Goal: Information Seeking & Learning: Check status

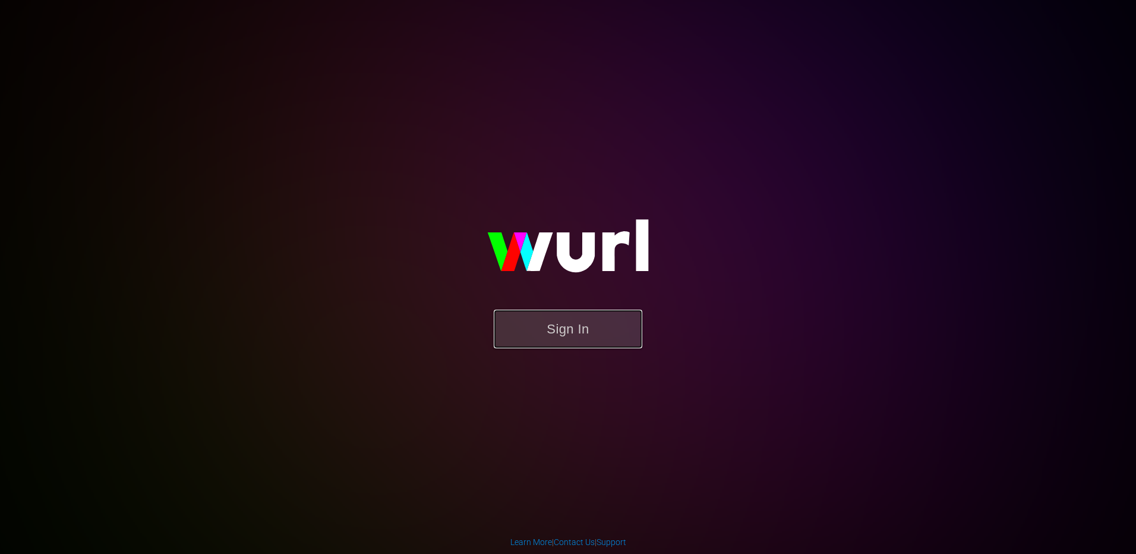
click at [580, 334] on button "Sign In" at bounding box center [568, 329] width 149 height 39
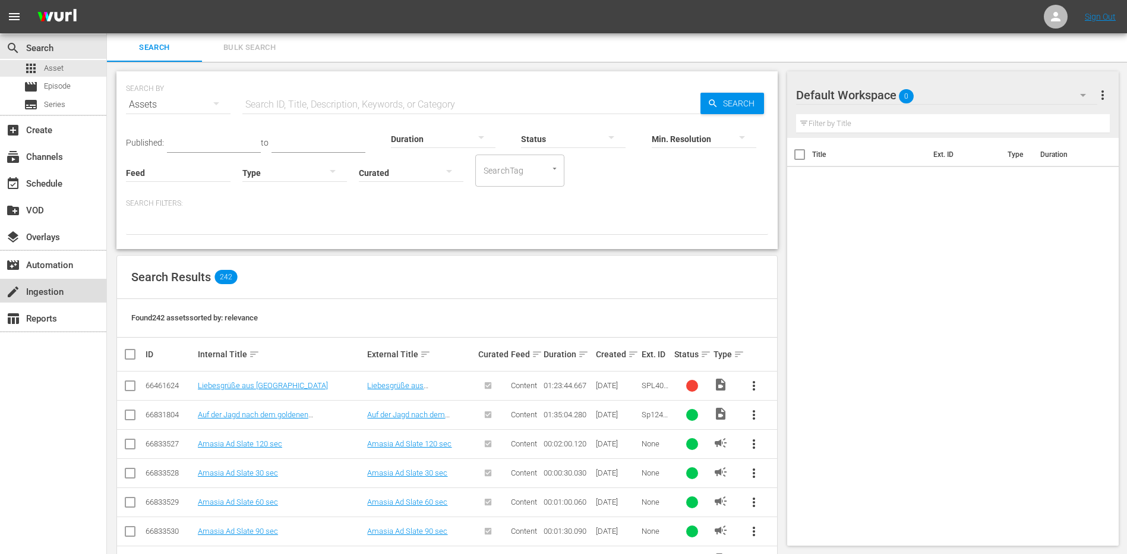
click at [46, 288] on div "create Ingestion" at bounding box center [33, 290] width 67 height 11
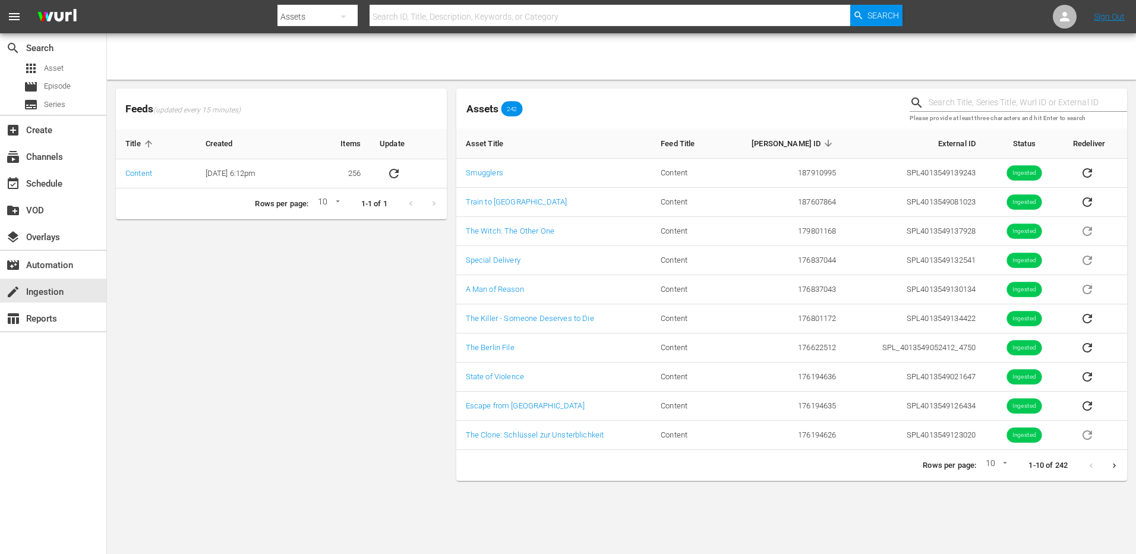
click at [448, 14] on input "text" at bounding box center [610, 16] width 480 height 29
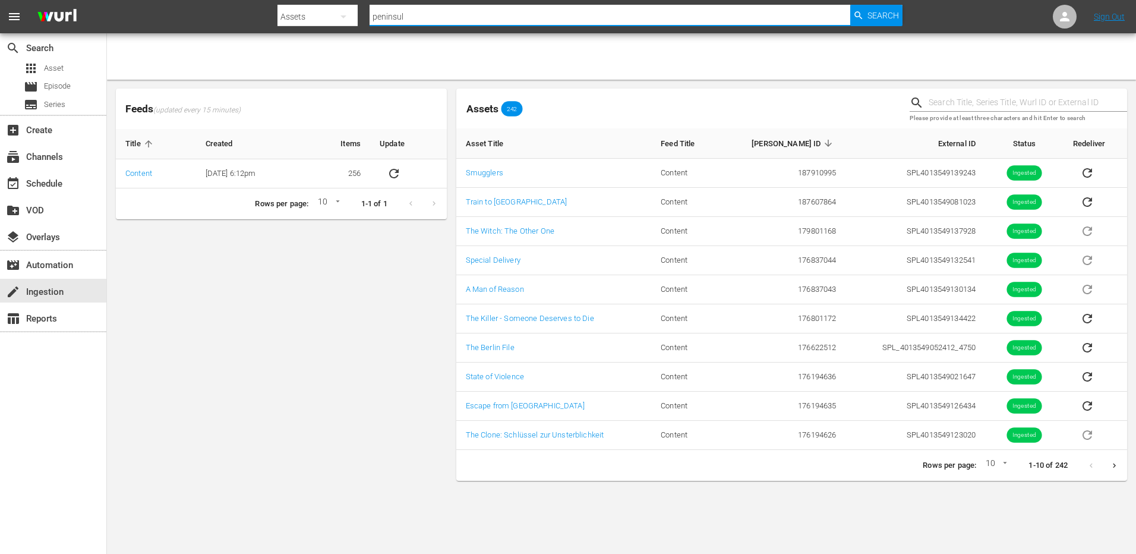
type input "peninsula"
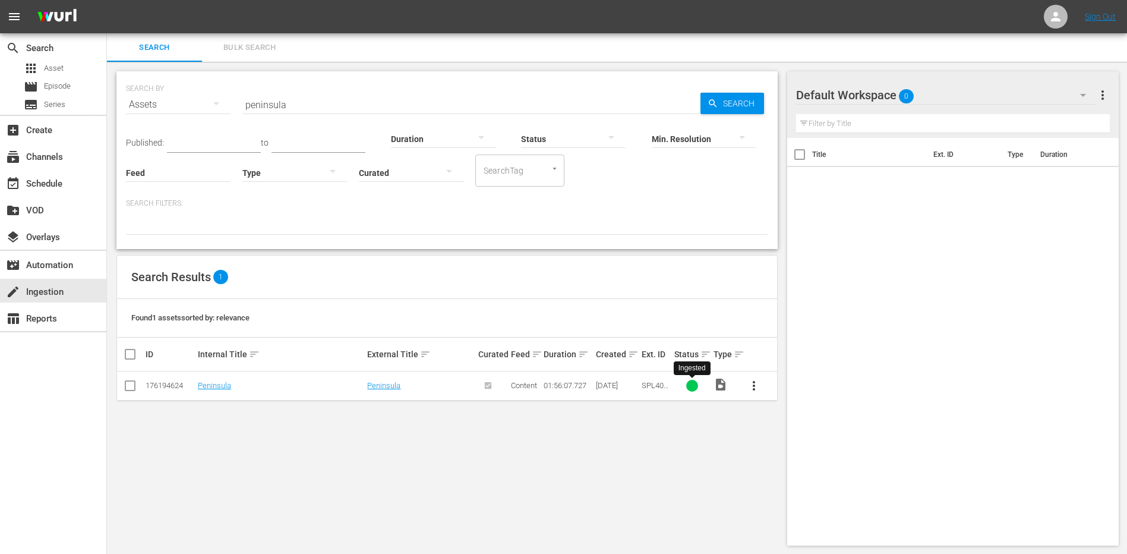
click at [692, 385] on div at bounding box center [692, 386] width 12 height 12
click at [386, 385] on link "Peninsula" at bounding box center [383, 385] width 33 height 9
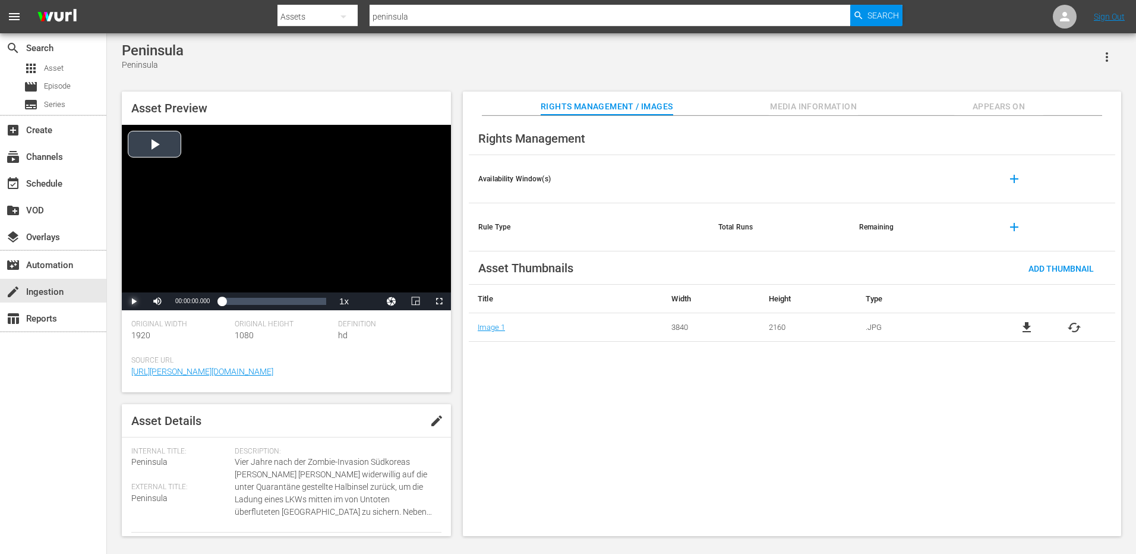
click at [134, 301] on span "Video Player" at bounding box center [134, 301] width 0 height 0
click at [241, 301] on div "00:21:46.448" at bounding box center [241, 301] width 1 height 12
click at [266, 301] on div "Loaded : 18.96% 00:48:10.023 00:21:47.018" at bounding box center [274, 301] width 105 height 12
click at [304, 303] on div "Loaded : 42.84% 01:30:23.742 00:49:29.810" at bounding box center [274, 301] width 105 height 12
click at [134, 301] on span "Video Player" at bounding box center [134, 301] width 0 height 0
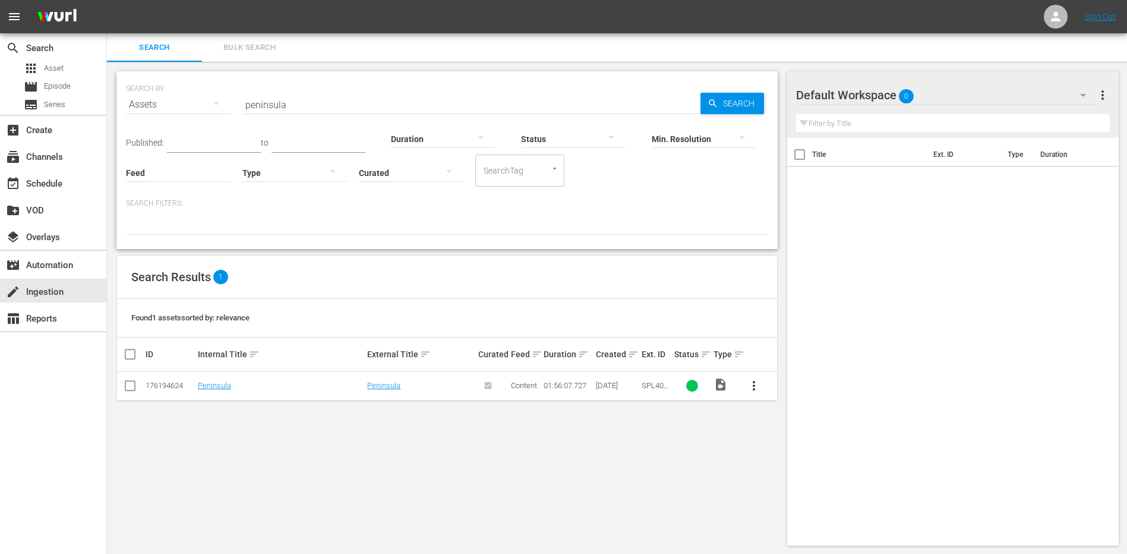
click at [753, 387] on span "more_vert" at bounding box center [754, 386] width 14 height 14
click at [681, 462] on div "SEARCH BY Search By Assets Search ID, Title, Description, Keywords, or Category…" at bounding box center [447, 308] width 681 height 493
click at [251, 461] on div "SEARCH BY Search By Assets Search ID, Title, Description, Keywords, or Category…" at bounding box center [447, 308] width 681 height 493
click at [219, 385] on link "Peninsula" at bounding box center [214, 385] width 33 height 9
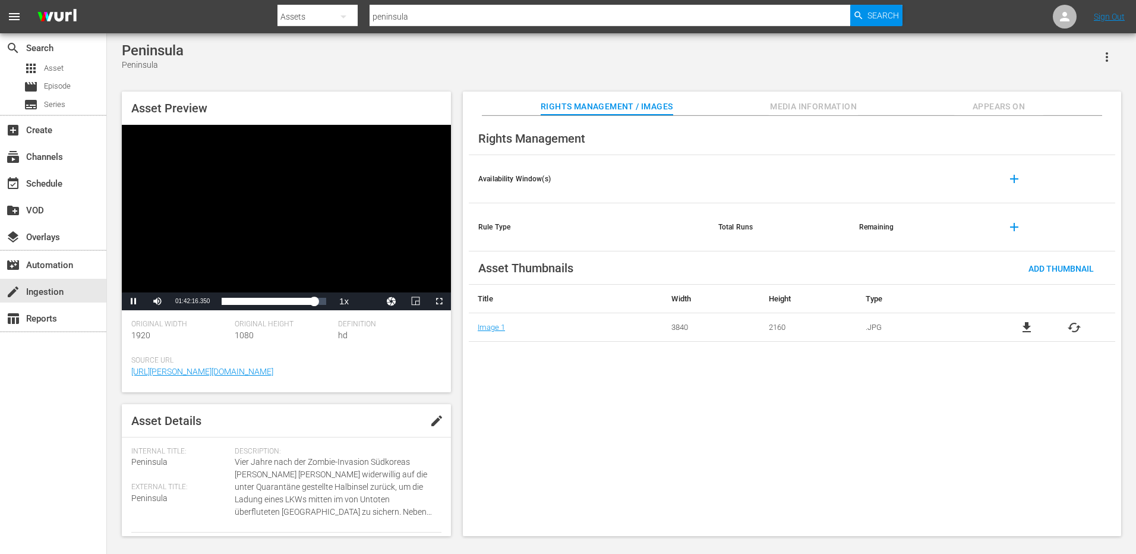
drag, startPoint x: 226, startPoint y: 301, endPoint x: 301, endPoint y: 311, distance: 76.2
click at [313, 305] on div "01:42:16.350" at bounding box center [268, 301] width 92 height 7
click at [134, 301] on span "Video Player" at bounding box center [134, 301] width 0 height 0
click at [288, 59] on div "[GEOGRAPHIC_DATA]" at bounding box center [622, 56] width 1000 height 29
